Goal: Find specific page/section: Find specific page/section

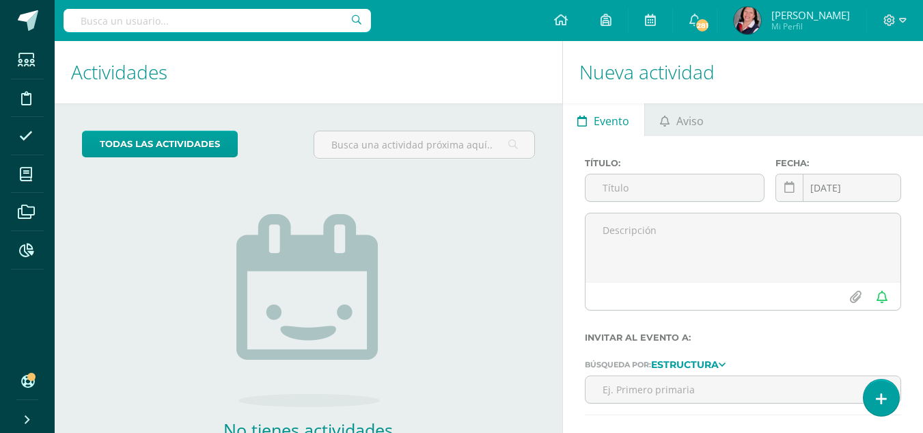
click at [219, 18] on input "text" at bounding box center [217, 20] width 307 height 23
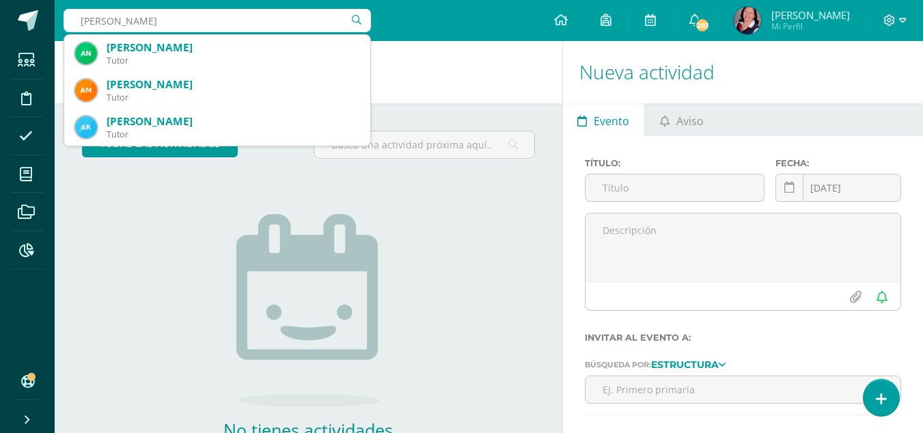
type input "[PERSON_NAME]"
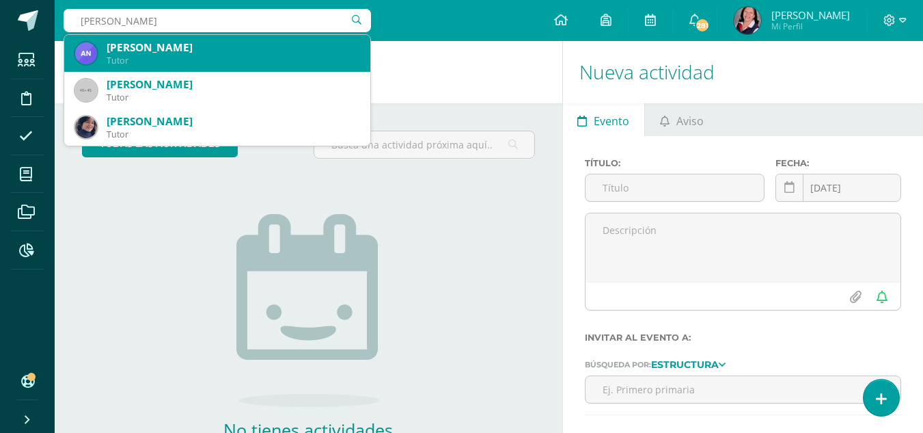
click at [209, 40] on div "Andrea Maria Pinzón Menendez Tutor" at bounding box center [217, 53] width 284 height 37
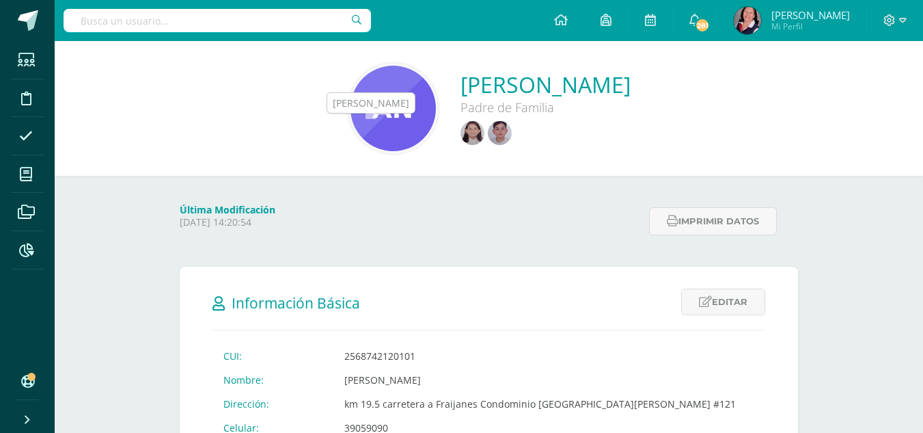
click at [461, 136] on img at bounding box center [473, 133] width 24 height 24
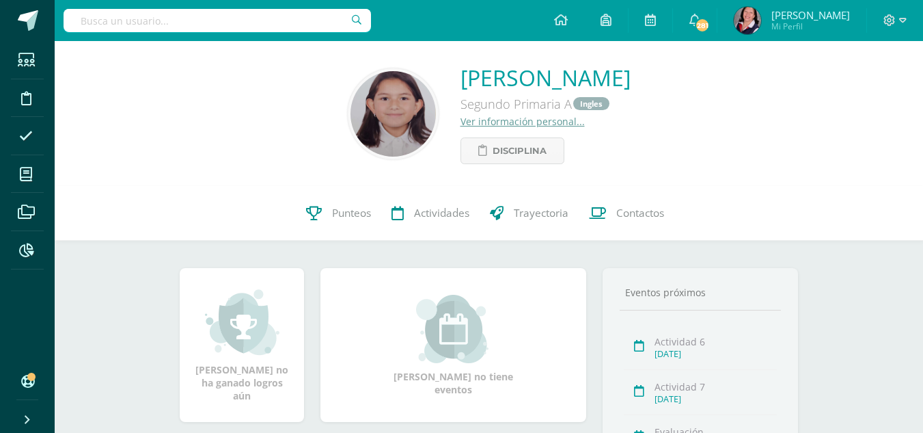
click at [461, 121] on link "Ver información personal..." at bounding box center [523, 121] width 124 height 13
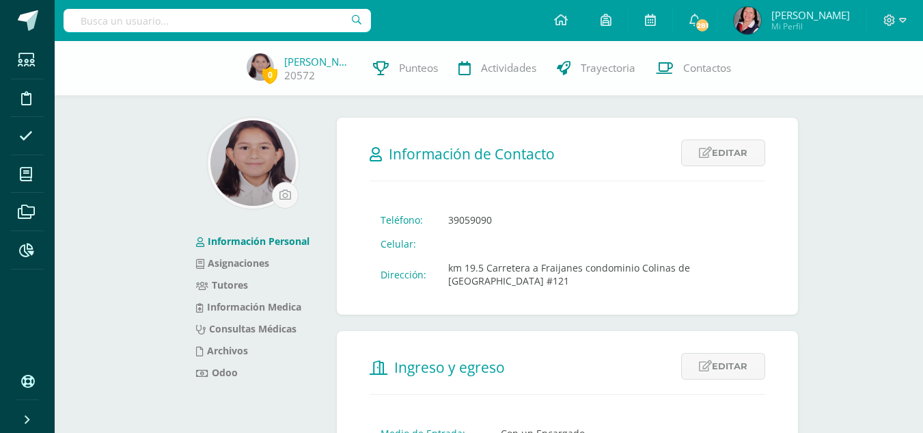
scroll to position [68, 0]
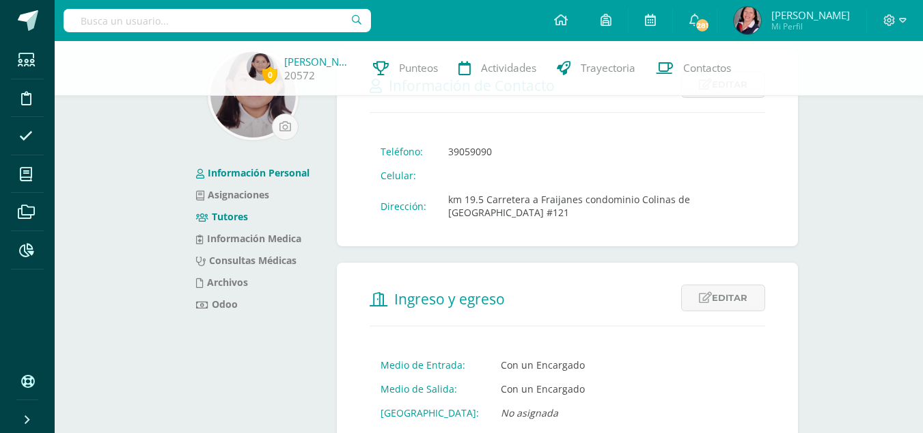
click at [239, 216] on link "Tutores" at bounding box center [222, 216] width 52 height 13
